Goal: Information Seeking & Learning: Learn about a topic

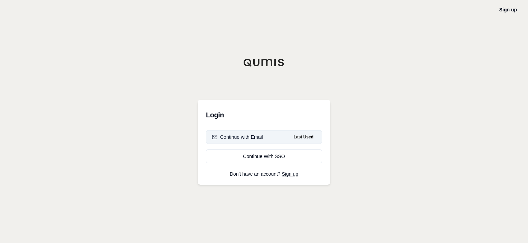
click at [257, 138] on div "Continue with Email" at bounding box center [237, 137] width 51 height 7
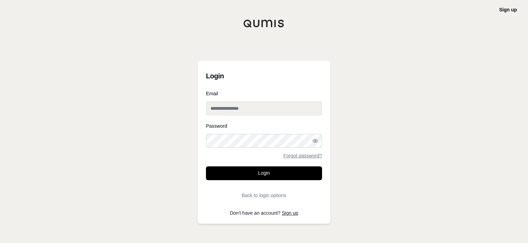
type input "**********"
click at [270, 174] on button "Login" at bounding box center [264, 173] width 116 height 14
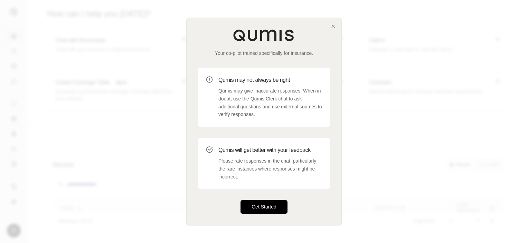
click at [258, 205] on button "Get Started" at bounding box center [263, 207] width 47 height 14
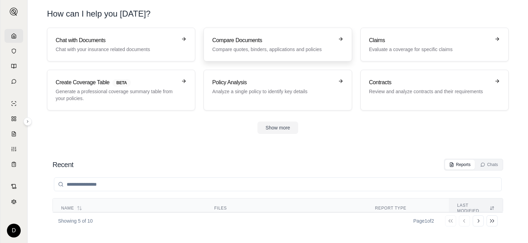
click at [239, 48] on p "Compare quotes, binders, applications and policies" at bounding box center [272, 49] width 121 height 7
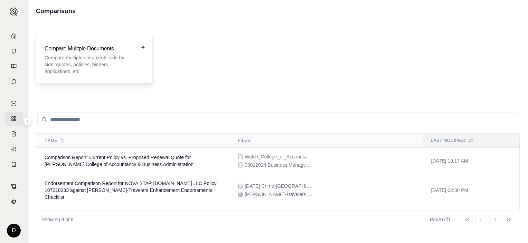
click at [106, 60] on p "Compare multiple documents side by side: quotes, policies, binders, application…" at bounding box center [90, 64] width 90 height 21
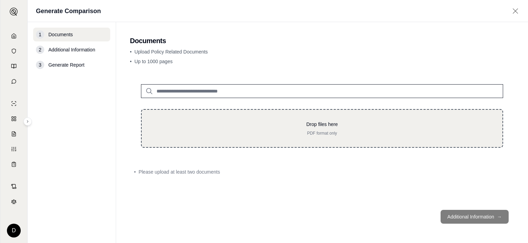
click at [272, 134] on p "PDF format only" at bounding box center [322, 134] width 338 height 6
type input "**********"
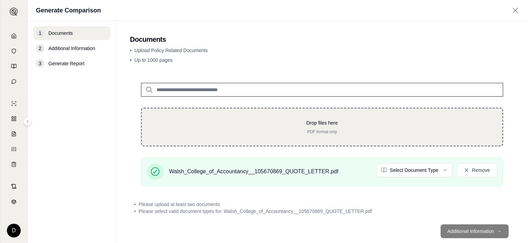
click at [268, 134] on p "PDF format only" at bounding box center [322, 132] width 338 height 6
type input "**********"
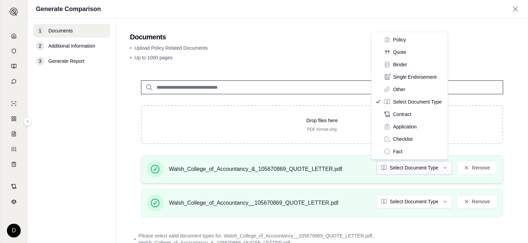
click at [439, 169] on html "D Generate Comparison 1 Documents 2 Additional Information 3 Generate Report Do…" at bounding box center [264, 121] width 528 height 243
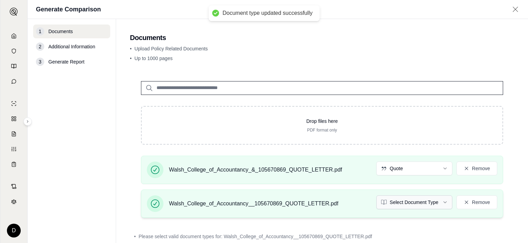
click at [441, 201] on html "Document type updated successfully D Generate Comparison 1 Documents 2 Addition…" at bounding box center [264, 121] width 528 height 243
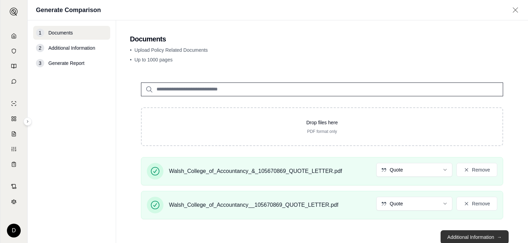
click at [462, 236] on button "Additional Information →" at bounding box center [474, 237] width 68 height 14
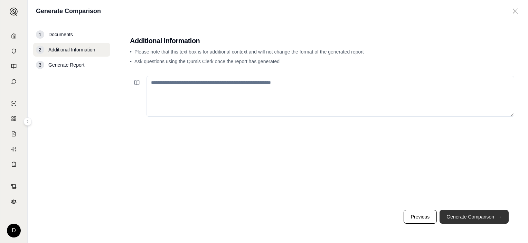
click at [468, 216] on button "Generate Comparison →" at bounding box center [473, 217] width 69 height 14
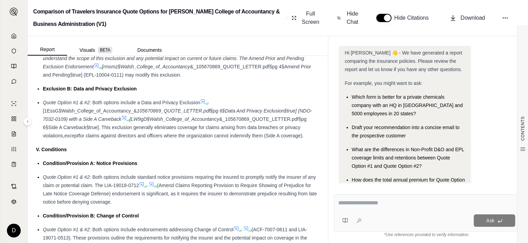
scroll to position [1381, 0]
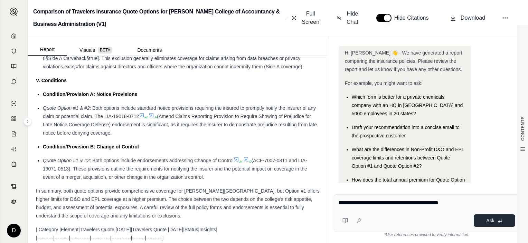
type textarea "**********"
click at [486, 223] on button "Ask" at bounding box center [493, 220] width 41 height 12
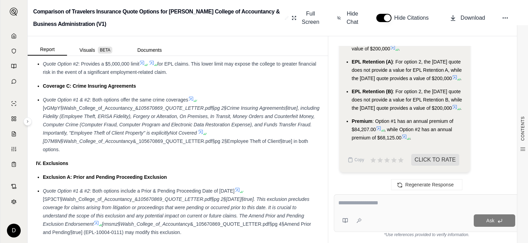
scroll to position [1064, 0]
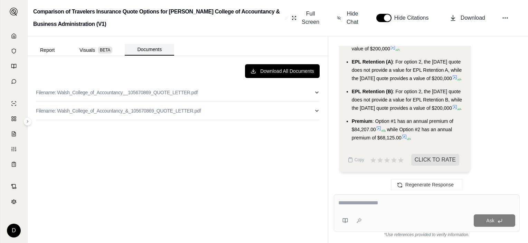
click at [152, 50] on button "Documents" at bounding box center [149, 50] width 49 height 12
click at [316, 91] on icon "button" at bounding box center [317, 93] width 6 height 6
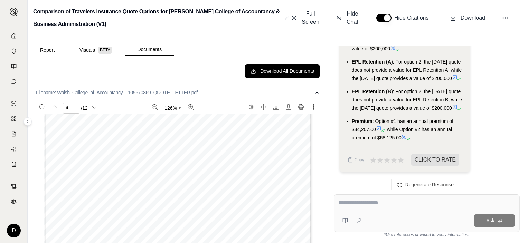
scroll to position [0, 0]
click at [314, 93] on icon "button" at bounding box center [317, 93] width 6 height 6
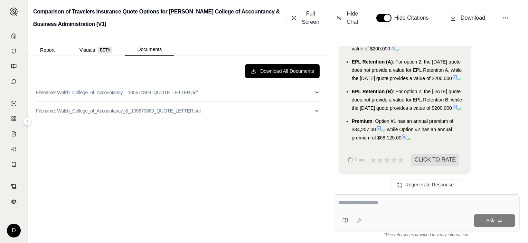
click at [314, 111] on icon "button" at bounding box center [317, 111] width 6 height 6
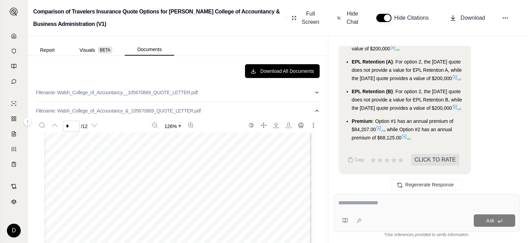
scroll to position [1140, 0]
type input "*"
click at [368, 203] on textarea at bounding box center [426, 203] width 177 height 8
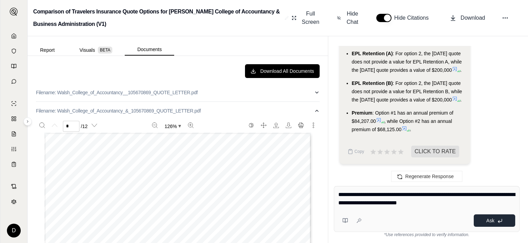
type textarea "**********"
click at [484, 223] on button "Ask" at bounding box center [493, 220] width 41 height 12
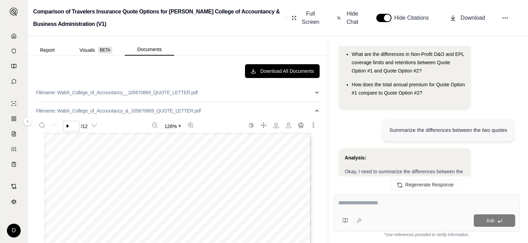
scroll to position [104, 0]
